Goal: Task Accomplishment & Management: Manage account settings

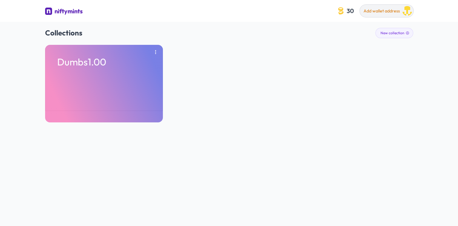
click at [366, 7] on button "Add wallet address" at bounding box center [386, 11] width 53 height 12
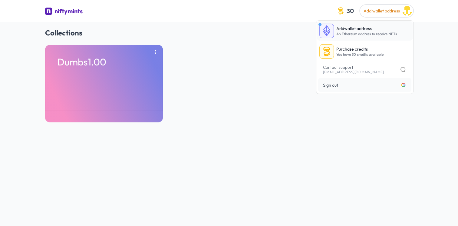
click at [346, 28] on p "Add wallet address" at bounding box center [366, 28] width 61 height 6
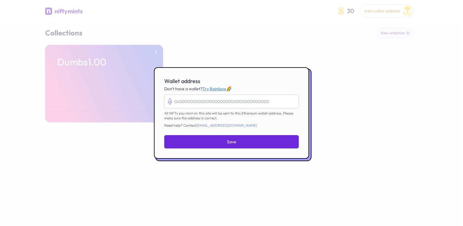
paste input "0xda83ba579c171a82bb28c7b81198adf3b185a76a"
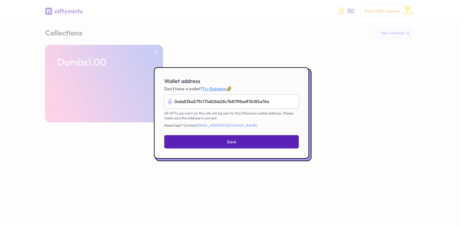
type input "0xda83ba579c171a82bb28c7b81198adf3b185a76a"
click at [233, 139] on span "Save" at bounding box center [231, 142] width 9 height 6
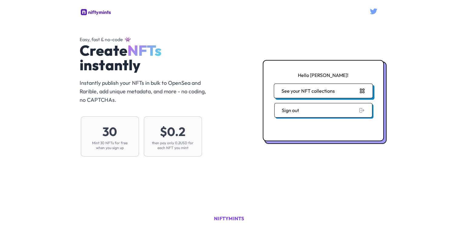
click at [310, 90] on button "See your NFT collections" at bounding box center [323, 91] width 99 height 15
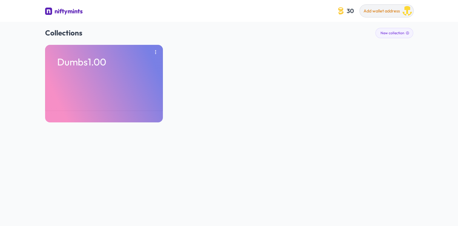
click at [382, 9] on span "Add wallet address" at bounding box center [382, 10] width 36 height 5
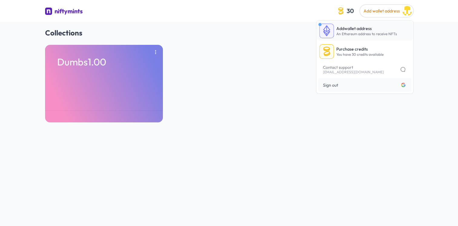
click at [346, 35] on span "An Ethereum address to receive NFTs" at bounding box center [366, 33] width 61 height 5
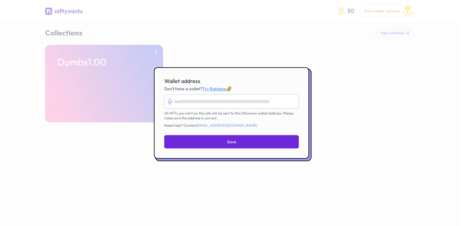
paste input "0xda83ba579c171a82bb28c7b81198adf3b185a76a"
type input "0xda83ba579c171a82bb28c7b81198adf3b185a76a"
click at [260, 172] on div at bounding box center [231, 113] width 463 height 226
paste input "0xda83ba579c171a82bb28c7b81198adf3b185a76a"
type input "0xda83ba579c171a82bb28c7b81198adf3b185a76a"
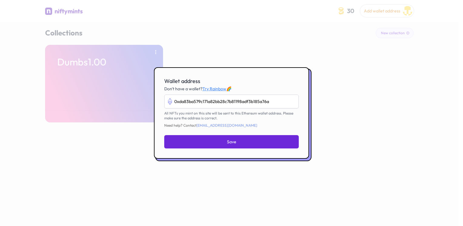
click at [281, 122] on div "0xda83ba579c171a82bb28c7b81198adf3b185a76a All NFTs you mint on this site will …" at bounding box center [231, 110] width 134 height 33
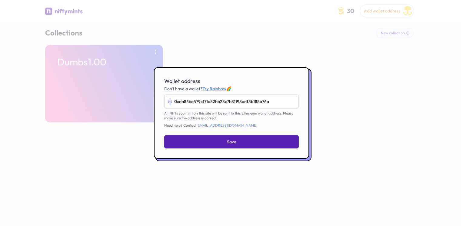
click at [238, 140] on button "Save" at bounding box center [231, 141] width 134 height 13
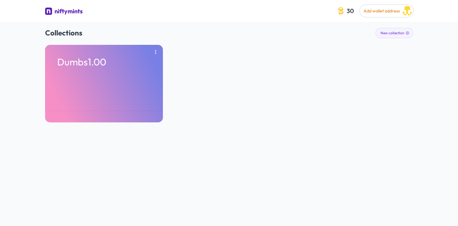
click at [54, 11] on link "niftymints" at bounding box center [64, 12] width 38 height 10
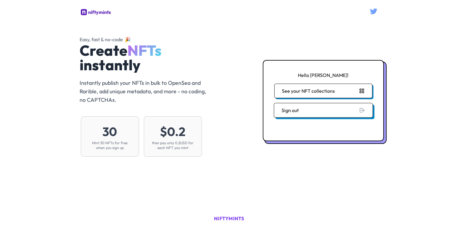
click at [301, 110] on button "Sign out" at bounding box center [323, 110] width 99 height 15
